Goal: Contribute content

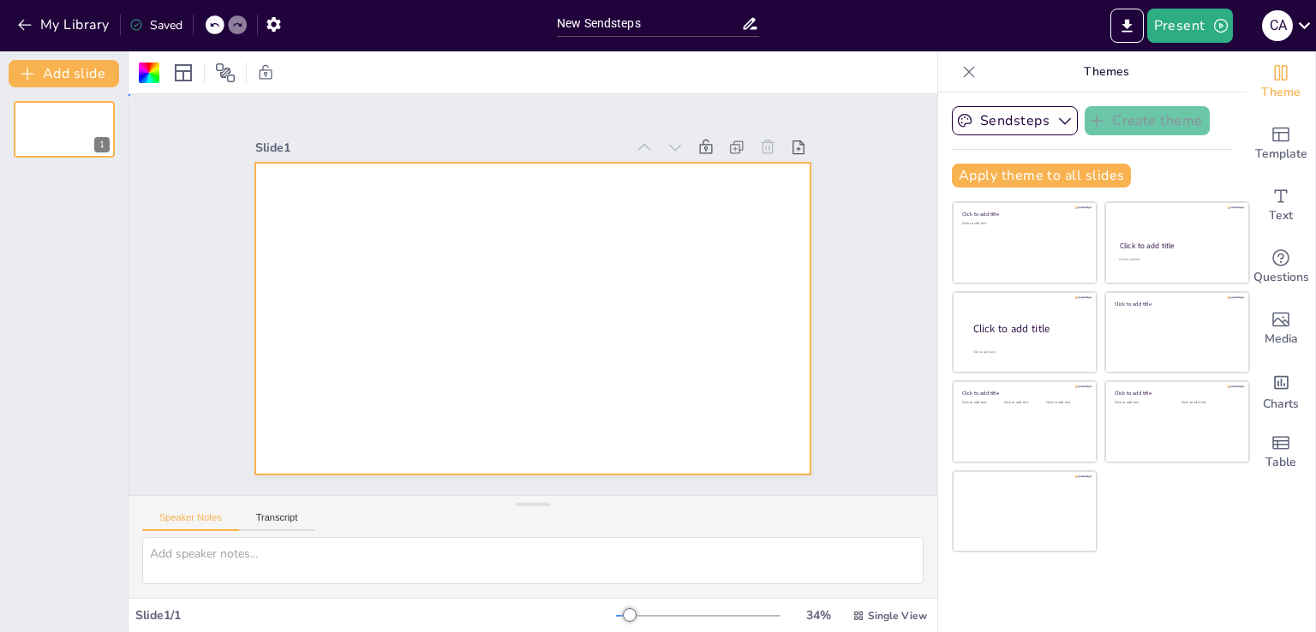
click at [305, 200] on div at bounding box center [532, 319] width 554 height 312
click at [303, 200] on div at bounding box center [532, 319] width 554 height 312
click at [13, 21] on button "My Library" at bounding box center [65, 24] width 104 height 27
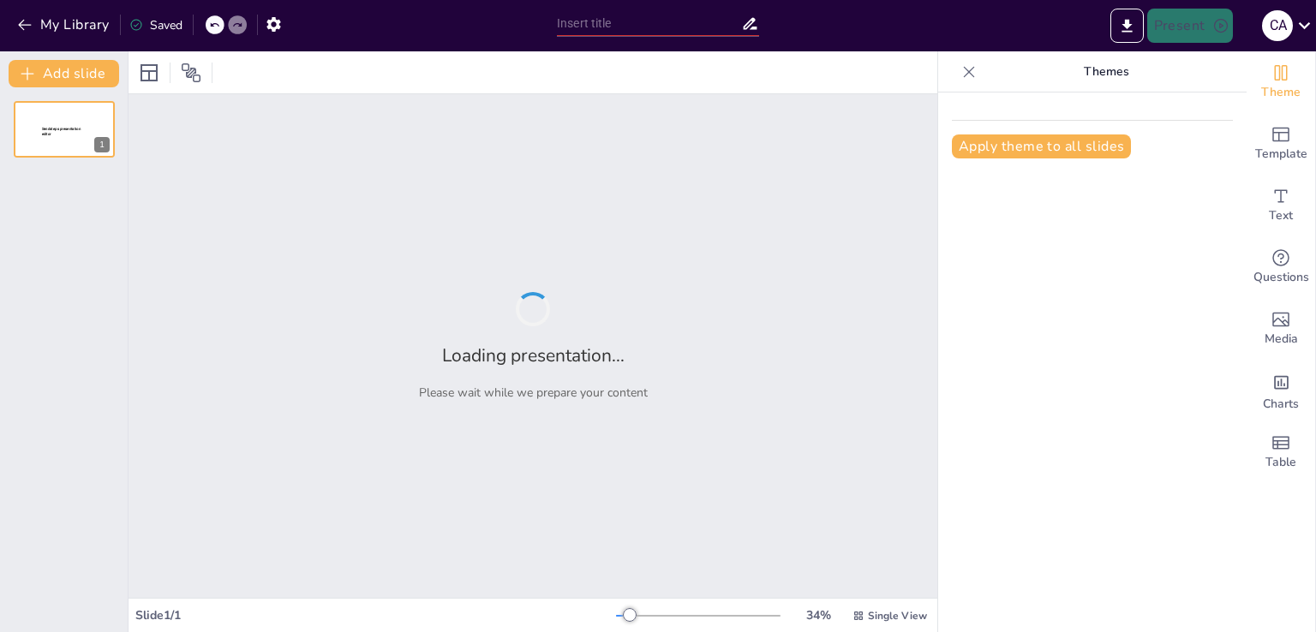
type input "Navigating Supply Chain Fragility: Insights and Strategies for Resilience in In…"
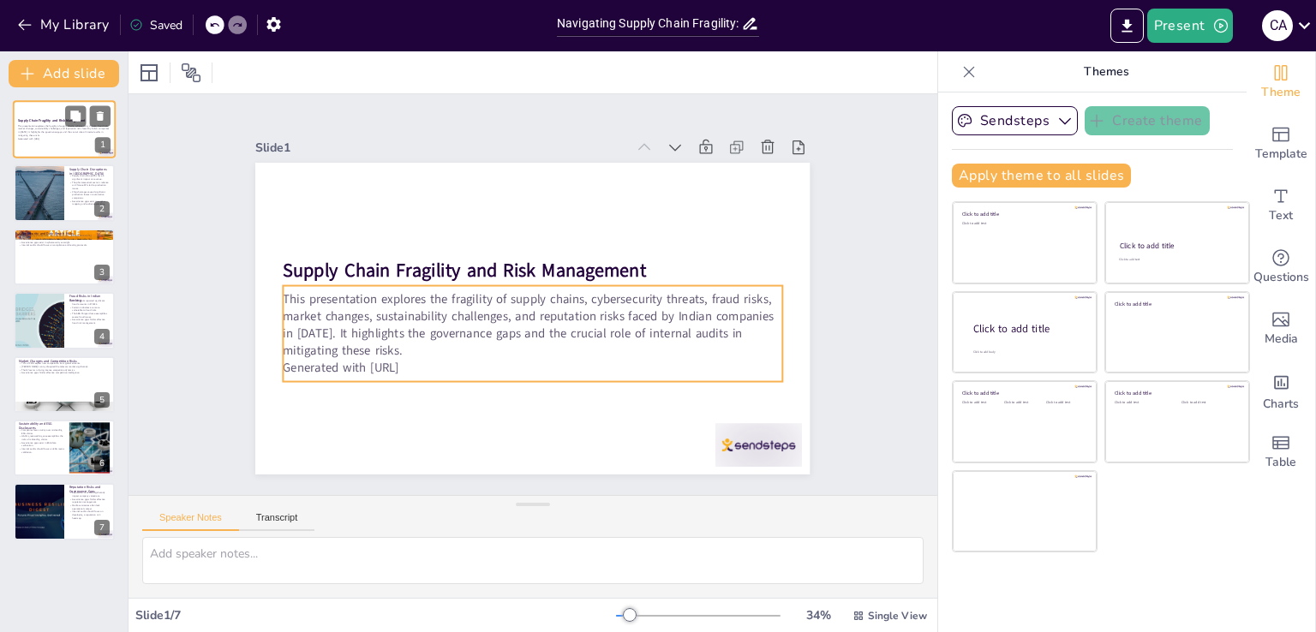
click at [31, 140] on p "Generated with [URL]" at bounding box center [64, 138] width 93 height 3
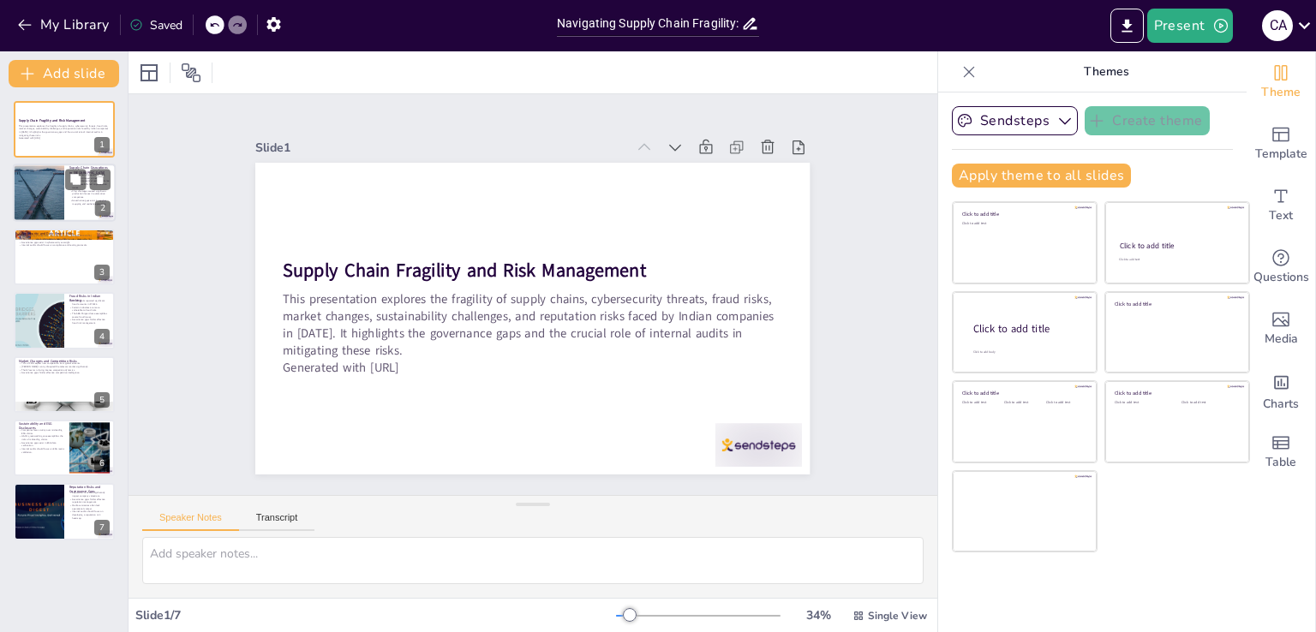
click at [42, 194] on div at bounding box center [38, 194] width 174 height 58
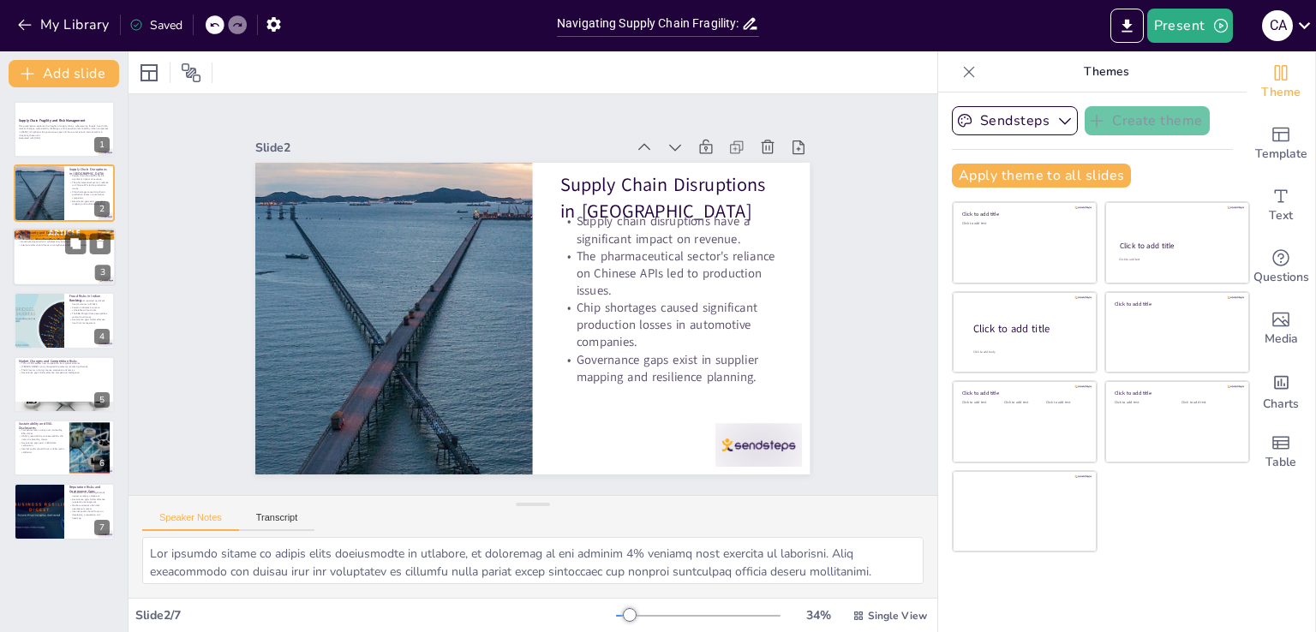
click at [40, 248] on div at bounding box center [64, 257] width 103 height 58
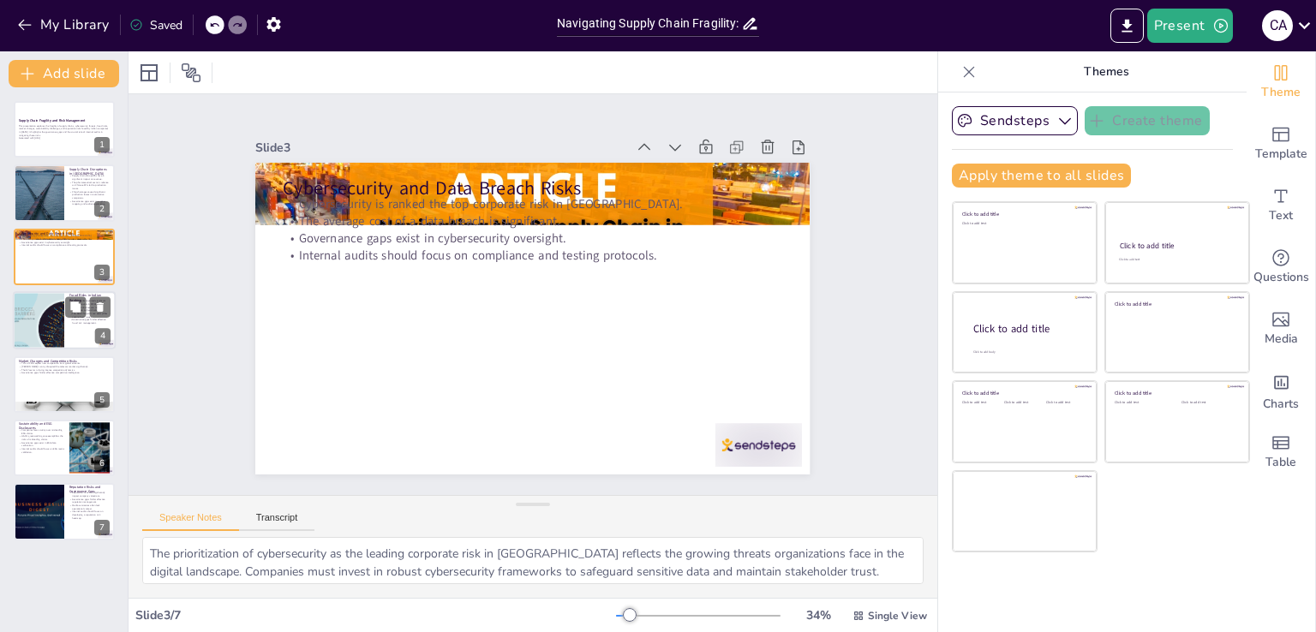
click at [40, 309] on div at bounding box center [38, 320] width 103 height 58
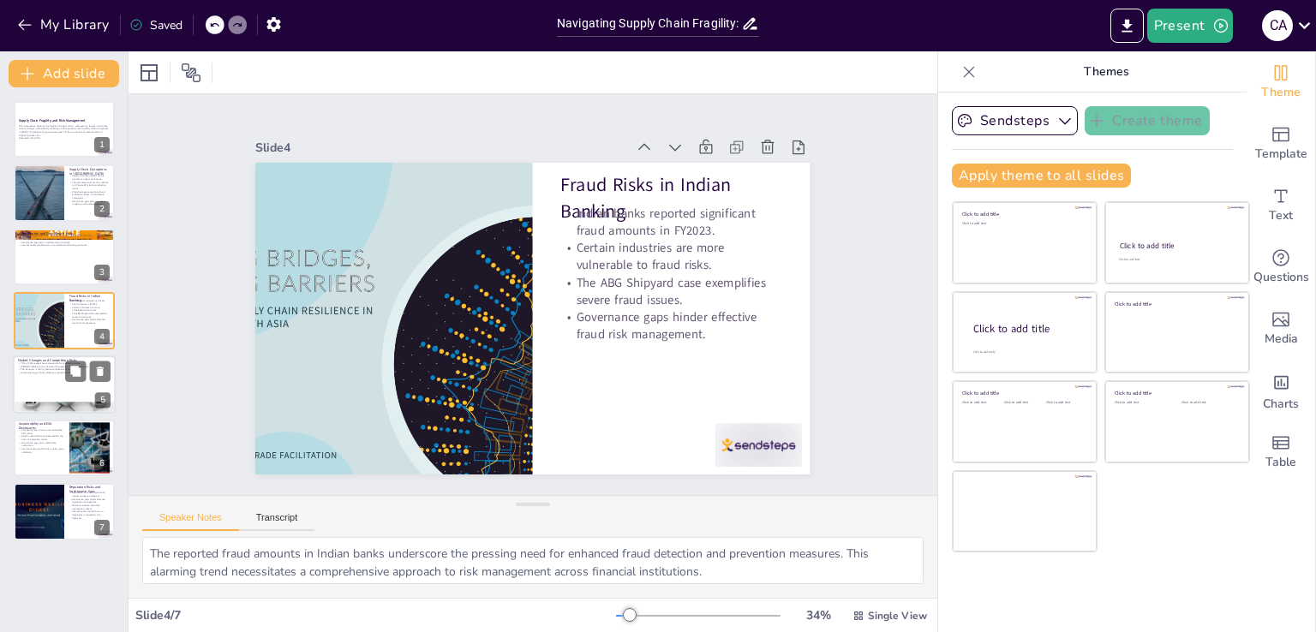
click at [57, 399] on div at bounding box center [64, 385] width 103 height 58
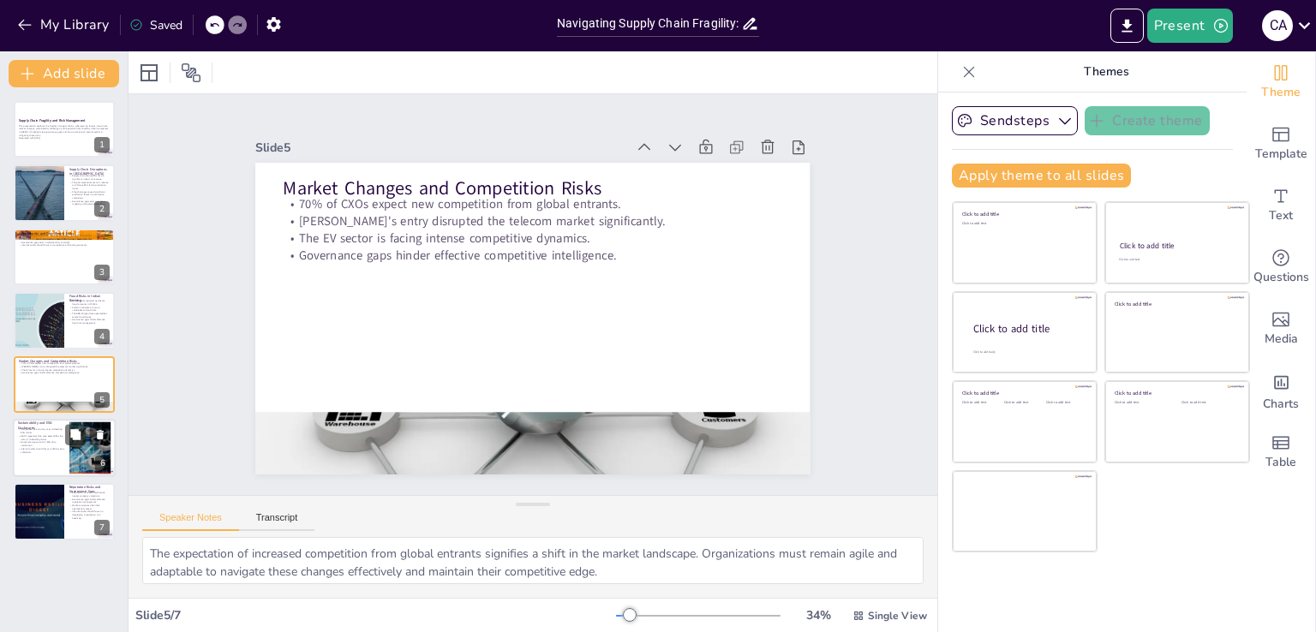
click at [56, 455] on div at bounding box center [64, 448] width 103 height 58
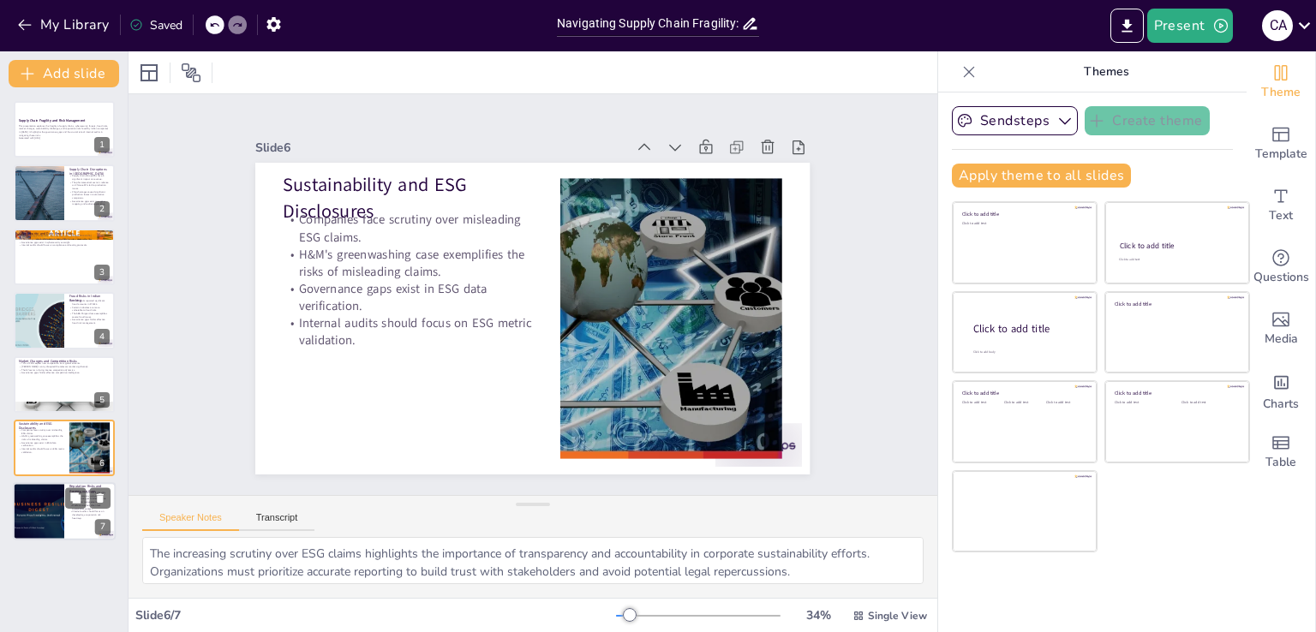
click at [49, 511] on div at bounding box center [38, 512] width 103 height 58
type textarea "The dramatic valuation drop of [PERSON_NAME]'s highlights the profound impact t…"
